Goal: Task Accomplishment & Management: Use online tool/utility

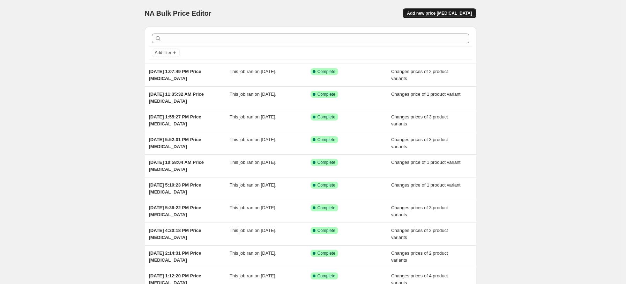
click at [457, 15] on span "Add new price [MEDICAL_DATA]" at bounding box center [439, 13] width 65 height 6
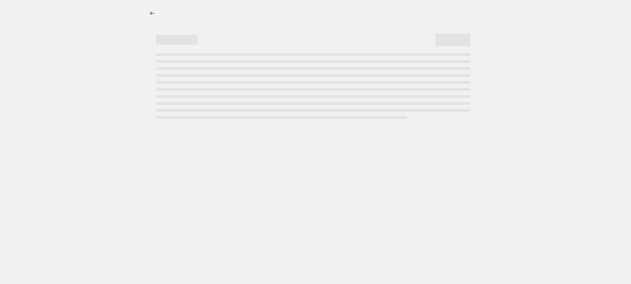
select select "percentage"
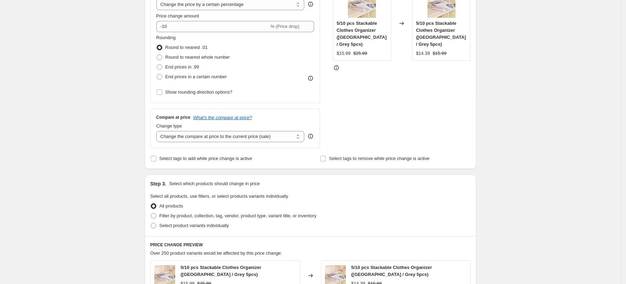
scroll to position [46, 0]
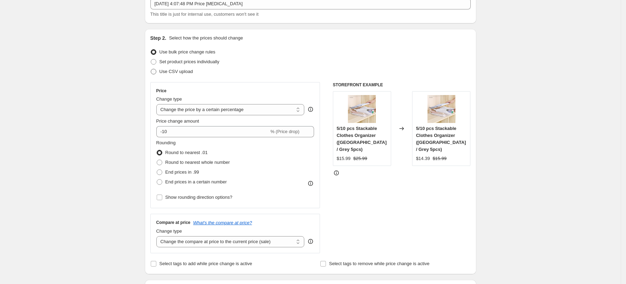
click at [186, 74] on span "Use CSV upload" at bounding box center [177, 71] width 34 height 5
click at [151, 69] on input "Use CSV upload" at bounding box center [151, 69] width 0 height 0
radio input "true"
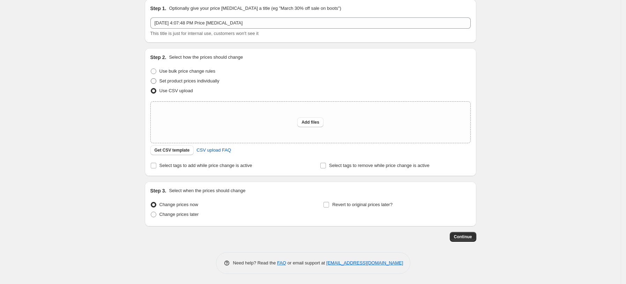
click at [203, 79] on span "Set product prices individually" at bounding box center [190, 80] width 60 height 5
click at [151, 79] on input "Set product prices individually" at bounding box center [151, 78] width 0 height 0
radio input "true"
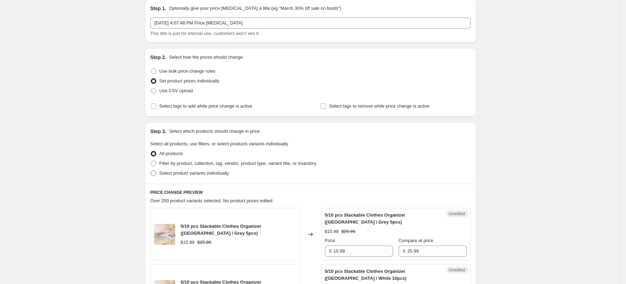
click at [188, 172] on span "Select product variants individually" at bounding box center [194, 172] width 69 height 5
click at [151, 171] on input "Select product variants individually" at bounding box center [151, 170] width 0 height 0
radio input "true"
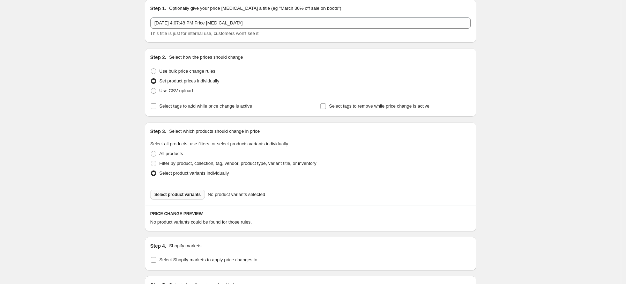
click at [175, 198] on button "Select product variants" at bounding box center [178, 195] width 55 height 10
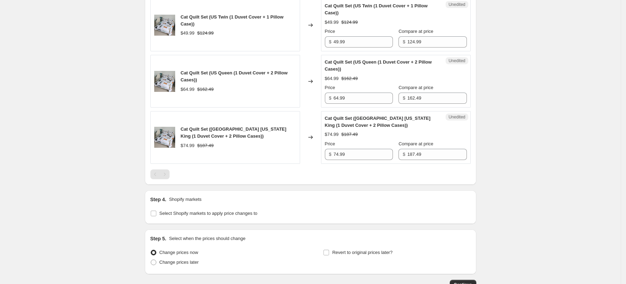
scroll to position [258, 0]
click at [251, 215] on span "Select Shopify markets to apply price changes to" at bounding box center [209, 212] width 98 height 5
click at [156, 216] on input "Select Shopify markets to apply price changes to" at bounding box center [154, 213] width 6 height 6
checkbox input "true"
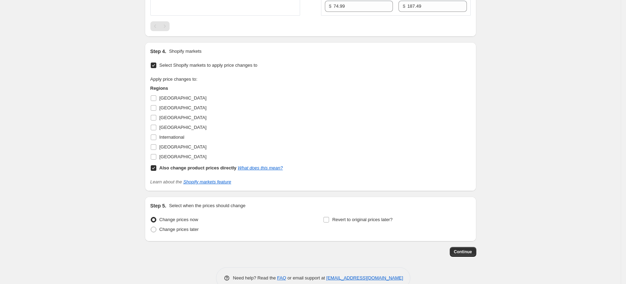
scroll to position [405, 0]
click at [170, 119] on span "[GEOGRAPHIC_DATA]" at bounding box center [183, 117] width 47 height 5
click at [156, 119] on input "[GEOGRAPHIC_DATA]" at bounding box center [154, 118] width 6 height 6
checkbox input "true"
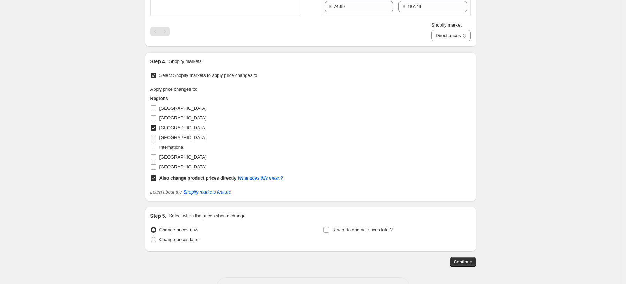
click at [168, 139] on span "[GEOGRAPHIC_DATA]" at bounding box center [183, 137] width 47 height 5
click at [156, 139] on input "[GEOGRAPHIC_DATA]" at bounding box center [154, 138] width 6 height 6
checkbox input "true"
click at [171, 167] on span "[GEOGRAPHIC_DATA]" at bounding box center [183, 166] width 47 height 5
click at [156, 167] on input "[GEOGRAPHIC_DATA]" at bounding box center [154, 167] width 6 height 6
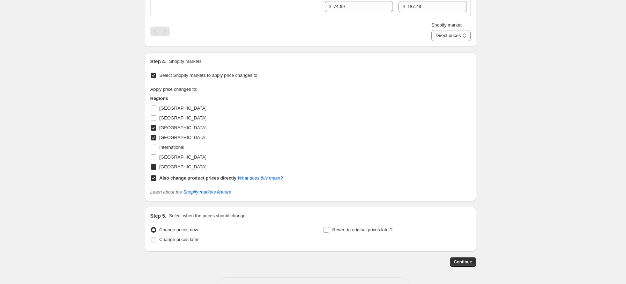
checkbox input "true"
click at [174, 160] on span "[GEOGRAPHIC_DATA]" at bounding box center [183, 157] width 47 height 7
click at [156, 160] on input "[GEOGRAPHIC_DATA]" at bounding box center [154, 157] width 6 height 6
checkbox input "true"
click at [176, 176] on b "Also change product prices directly" at bounding box center [198, 177] width 77 height 5
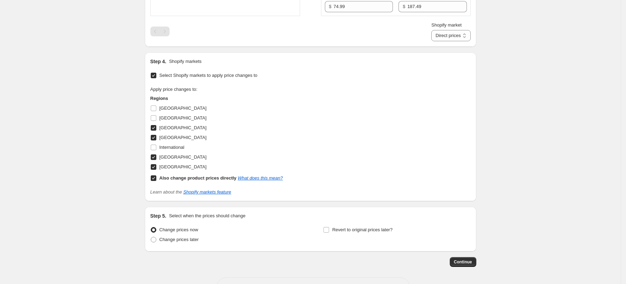
click at [156, 176] on input "Also change product prices directly What does this mean?" at bounding box center [154, 178] width 6 height 6
checkbox input "false"
select select "13152354545"
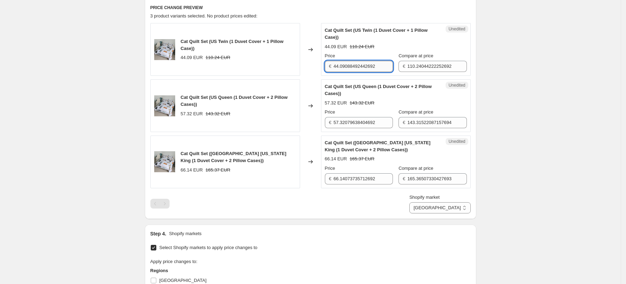
click at [361, 69] on input "44.09088492442692" at bounding box center [363, 66] width 59 height 11
type input "49.99"
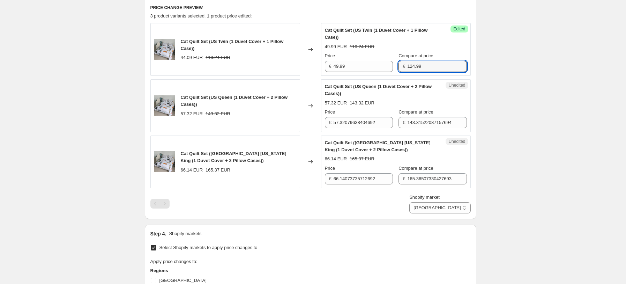
type input "124.99"
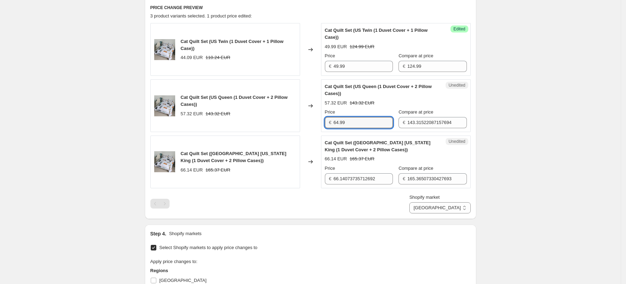
type input "64.99"
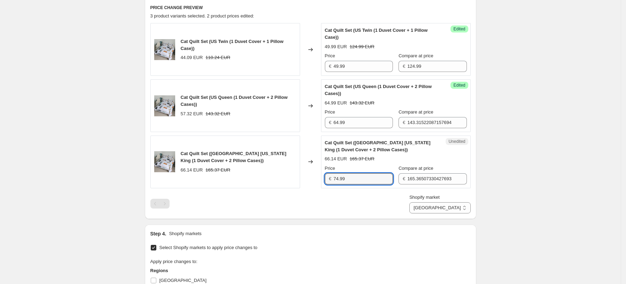
type input "74.99"
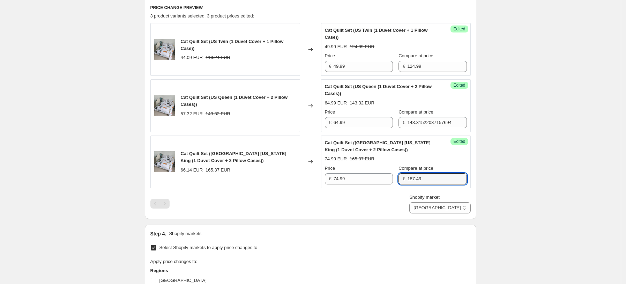
type input "187.49"
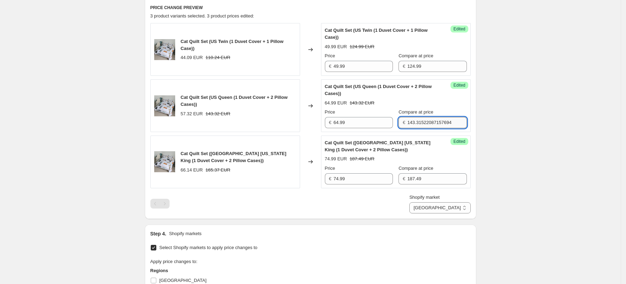
click at [418, 120] on input "143.31522087157694" at bounding box center [437, 122] width 59 height 11
type input "162.49"
click at [463, 203] on select "[GEOGRAPHIC_DATA] [GEOGRAPHIC_DATA] [GEOGRAPHIC_DATA] [GEOGRAPHIC_DATA]" at bounding box center [440, 207] width 61 height 11
select select "13152321777"
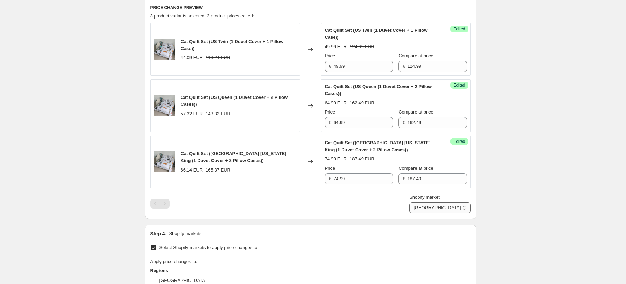
click at [441, 213] on select "[GEOGRAPHIC_DATA] [GEOGRAPHIC_DATA] [GEOGRAPHIC_DATA] [GEOGRAPHIC_DATA]" at bounding box center [440, 207] width 61 height 11
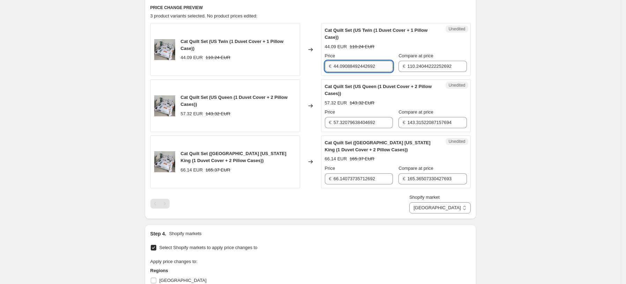
click at [371, 61] on input "44.09088492442692" at bounding box center [363, 66] width 59 height 11
type input "49.99"
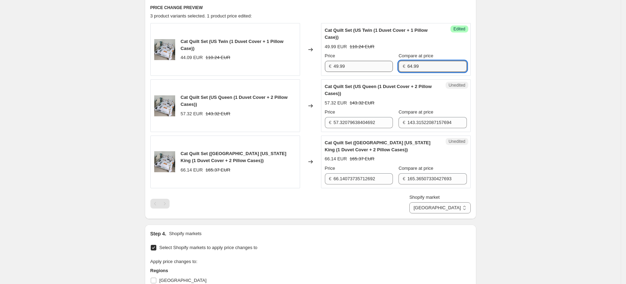
type input "64.99"
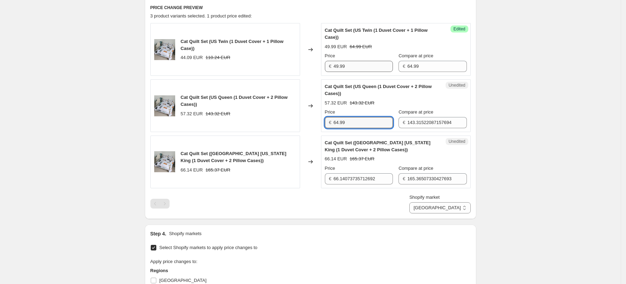
type input "64.99"
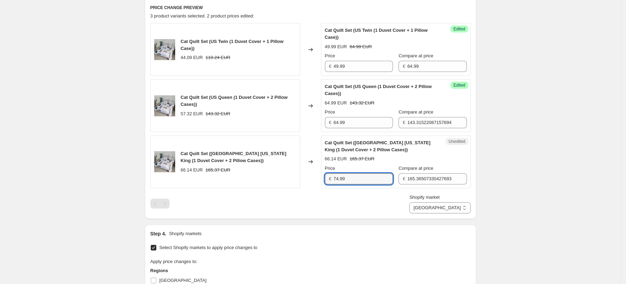
type input "74.99"
drag, startPoint x: 420, startPoint y: 56, endPoint x: 419, endPoint y: 65, distance: 9.1
click at [419, 65] on div "Compare at price € 64.99" at bounding box center [433, 62] width 68 height 20
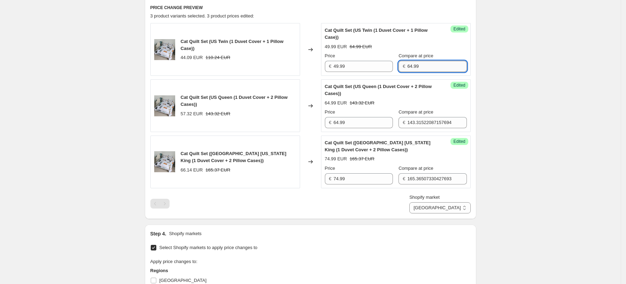
click at [419, 65] on input "64.99" at bounding box center [437, 66] width 59 height 11
type input "124.99"
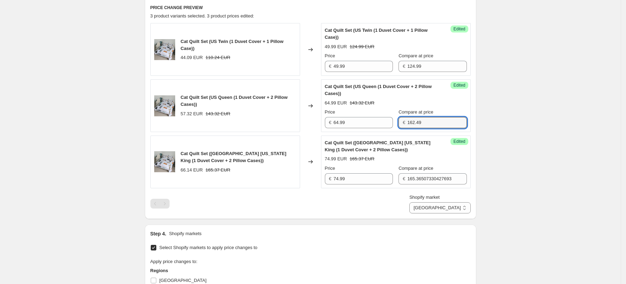
type input "162.49"
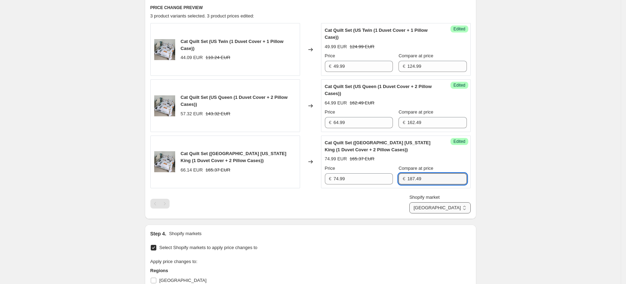
type input "187.49"
click at [460, 211] on select "[GEOGRAPHIC_DATA] [GEOGRAPHIC_DATA] [GEOGRAPHIC_DATA] [GEOGRAPHIC_DATA]" at bounding box center [440, 207] width 61 height 11
select select "7501644017"
click at [426, 213] on select "[GEOGRAPHIC_DATA] [GEOGRAPHIC_DATA] [GEOGRAPHIC_DATA] [GEOGRAPHIC_DATA]" at bounding box center [440, 207] width 61 height 11
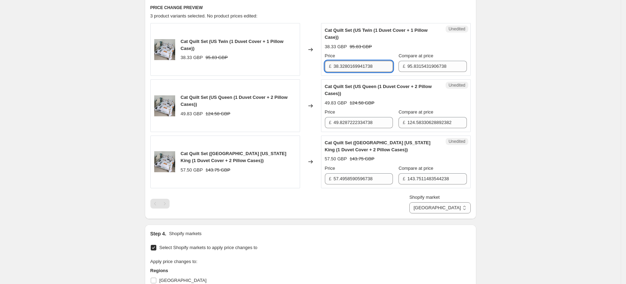
click at [342, 68] on input "38.3280169941738" at bounding box center [363, 66] width 59 height 11
type input "42.99"
click at [430, 59] on label "Compare at price" at bounding box center [416, 55] width 35 height 7
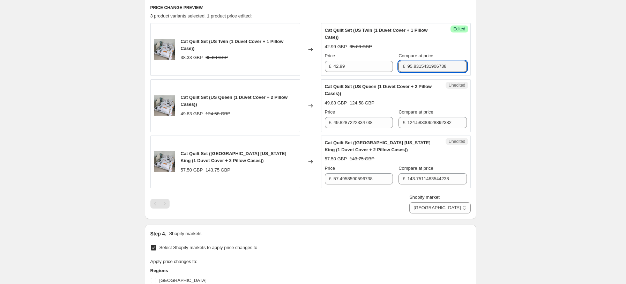
click at [430, 61] on input "95.8315431906738" at bounding box center [437, 66] width 59 height 11
drag, startPoint x: 430, startPoint y: 59, endPoint x: 432, endPoint y: 64, distance: 5.5
click at [432, 64] on div "Compare at price £ 95.8315431906738" at bounding box center [433, 62] width 68 height 20
click at [432, 64] on input "95.8315431906738" at bounding box center [437, 66] width 59 height 11
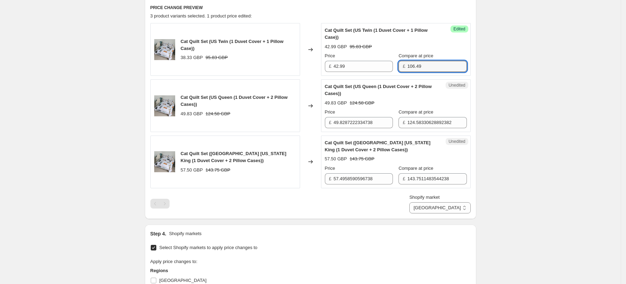
type input "106.49"
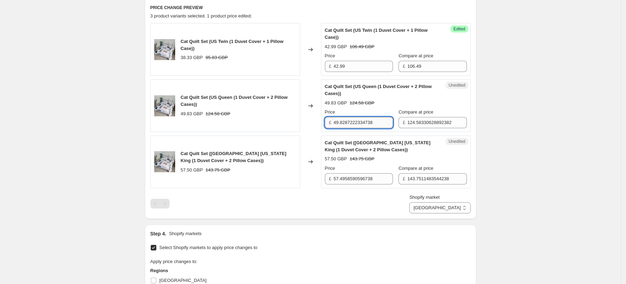
click at [380, 124] on input "49.8287222334738" at bounding box center [363, 122] width 59 height 11
type input "55.99"
click at [431, 126] on input "124.58330628892382" at bounding box center [437, 122] width 59 height 11
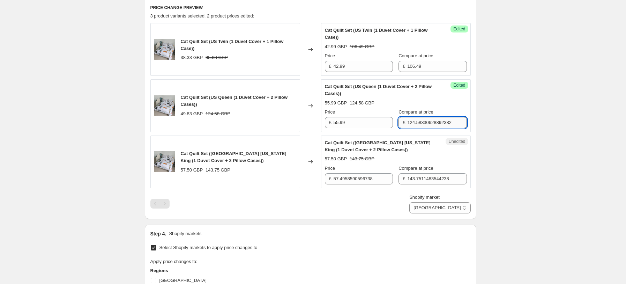
click at [431, 126] on input "124.58330628892382" at bounding box center [437, 122] width 59 height 11
type input "138.49"
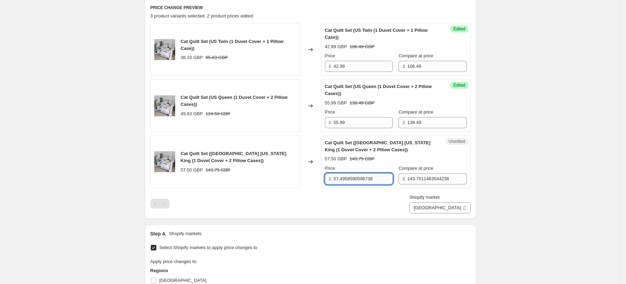
click at [359, 181] on input "57.4958590596738" at bounding box center [363, 178] width 59 height 11
type input "63.99"
click at [434, 175] on input "143.7511483544238" at bounding box center [437, 178] width 59 height 11
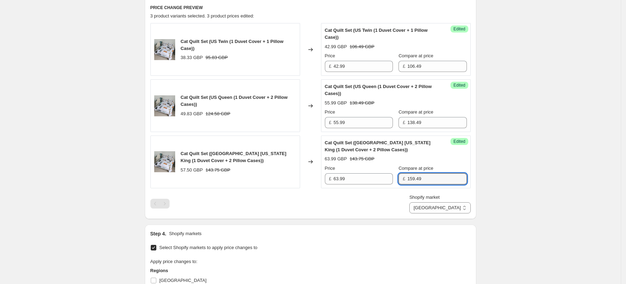
type input "159.49"
click at [482, 220] on div "Create new price [MEDICAL_DATA]. This page is ready Create new price [MEDICAL_D…" at bounding box center [311, 124] width 349 height 715
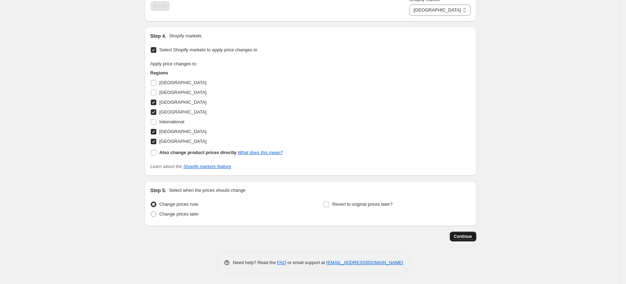
click at [471, 235] on span "Continue" at bounding box center [463, 237] width 18 height 6
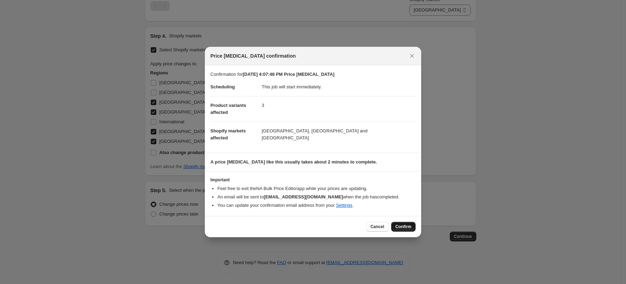
click at [404, 226] on span "Confirm" at bounding box center [404, 227] width 16 height 6
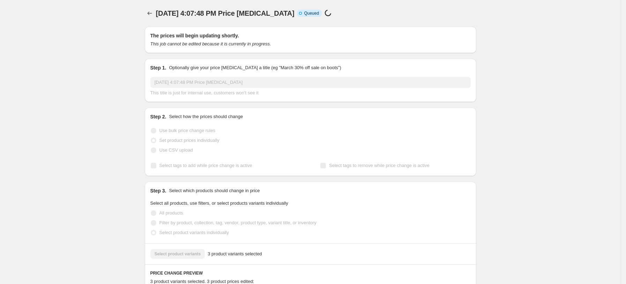
select select "7501644017"
